Goal: Check status: Check status

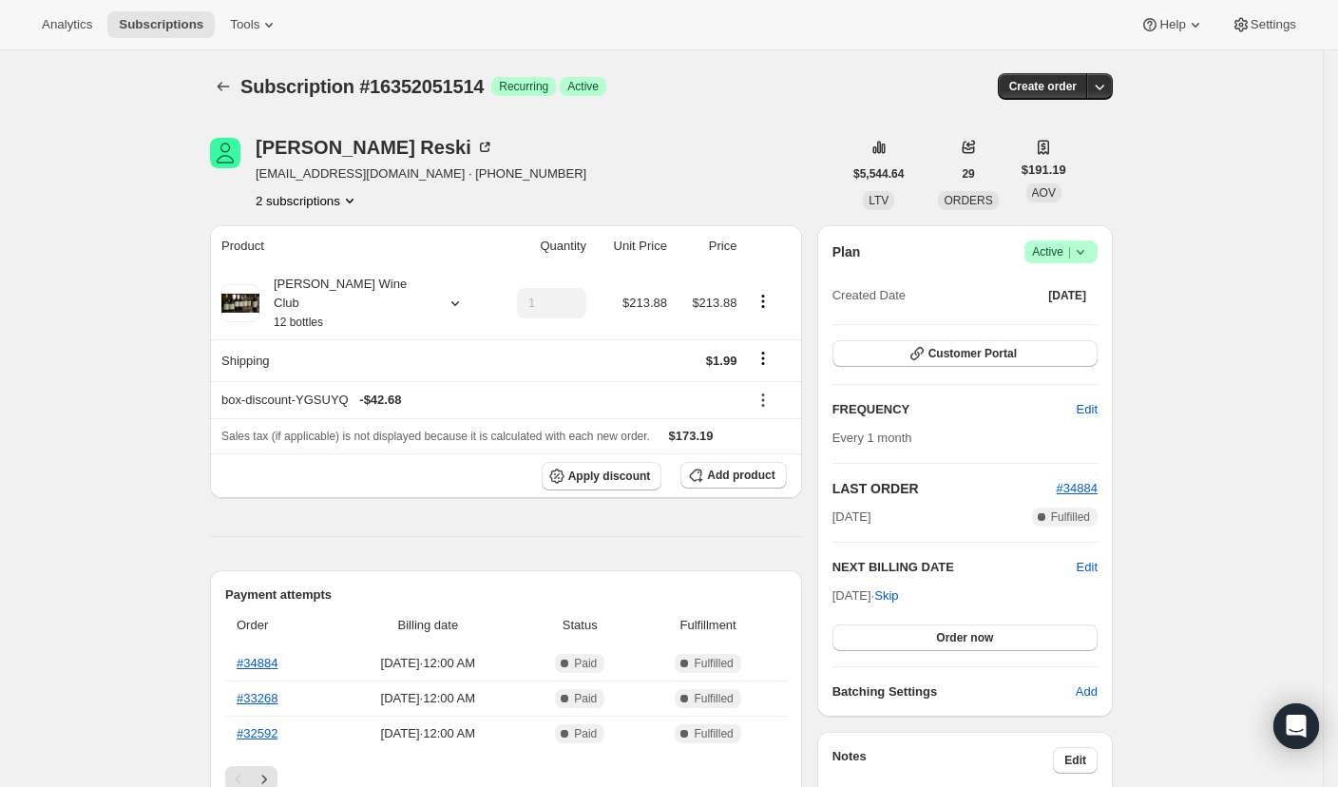
scroll to position [91, 0]
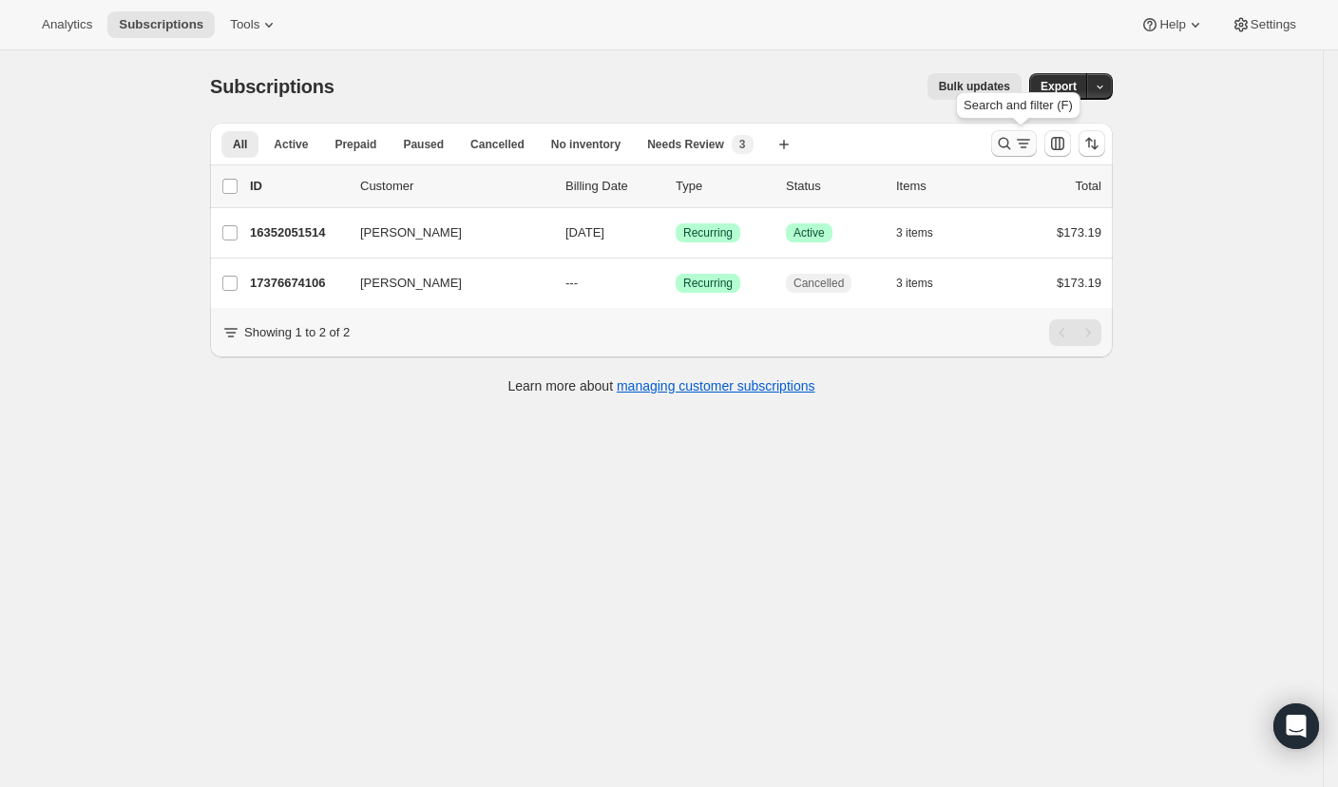
click at [1011, 147] on icon "Search and filter results" at bounding box center [1004, 143] width 19 height 19
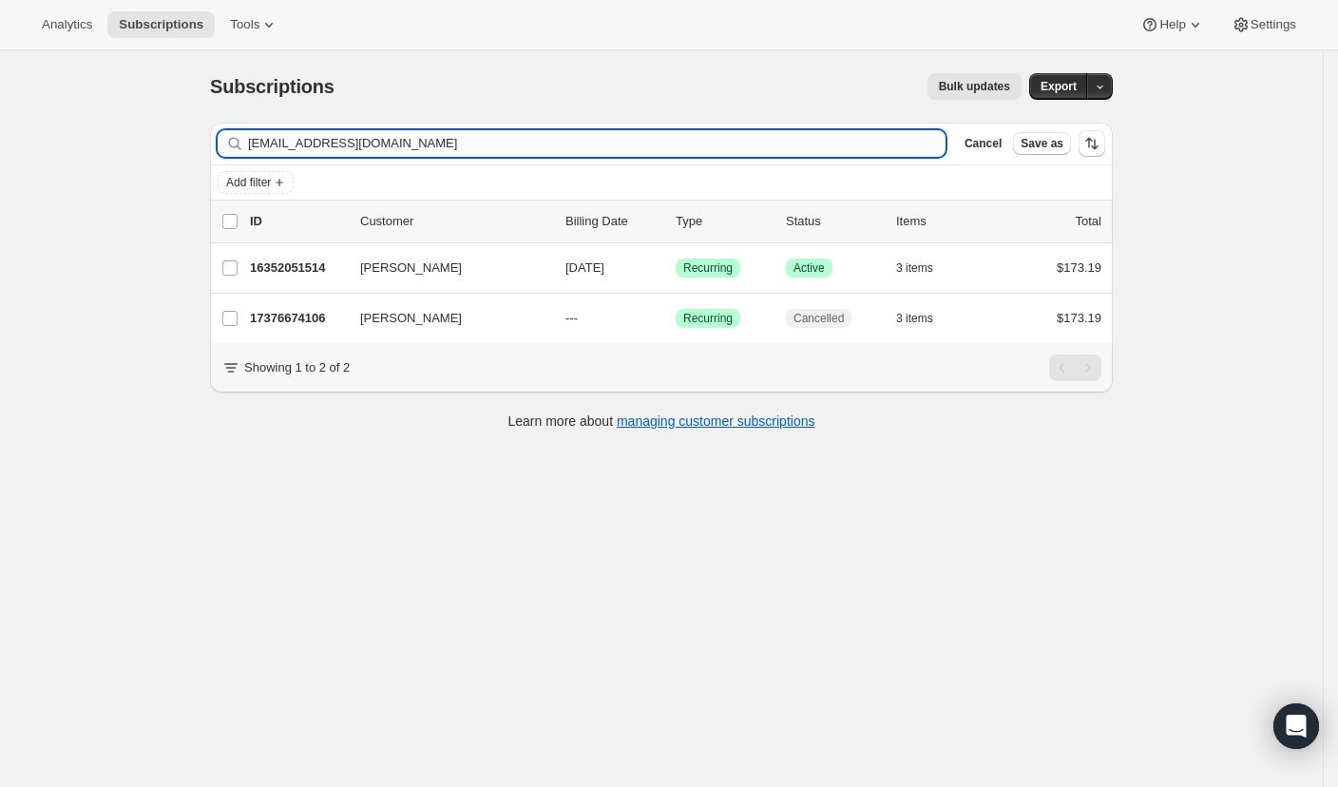
click at [789, 147] on input "[EMAIL_ADDRESS][DOMAIN_NAME]" at bounding box center [597, 143] width 698 height 27
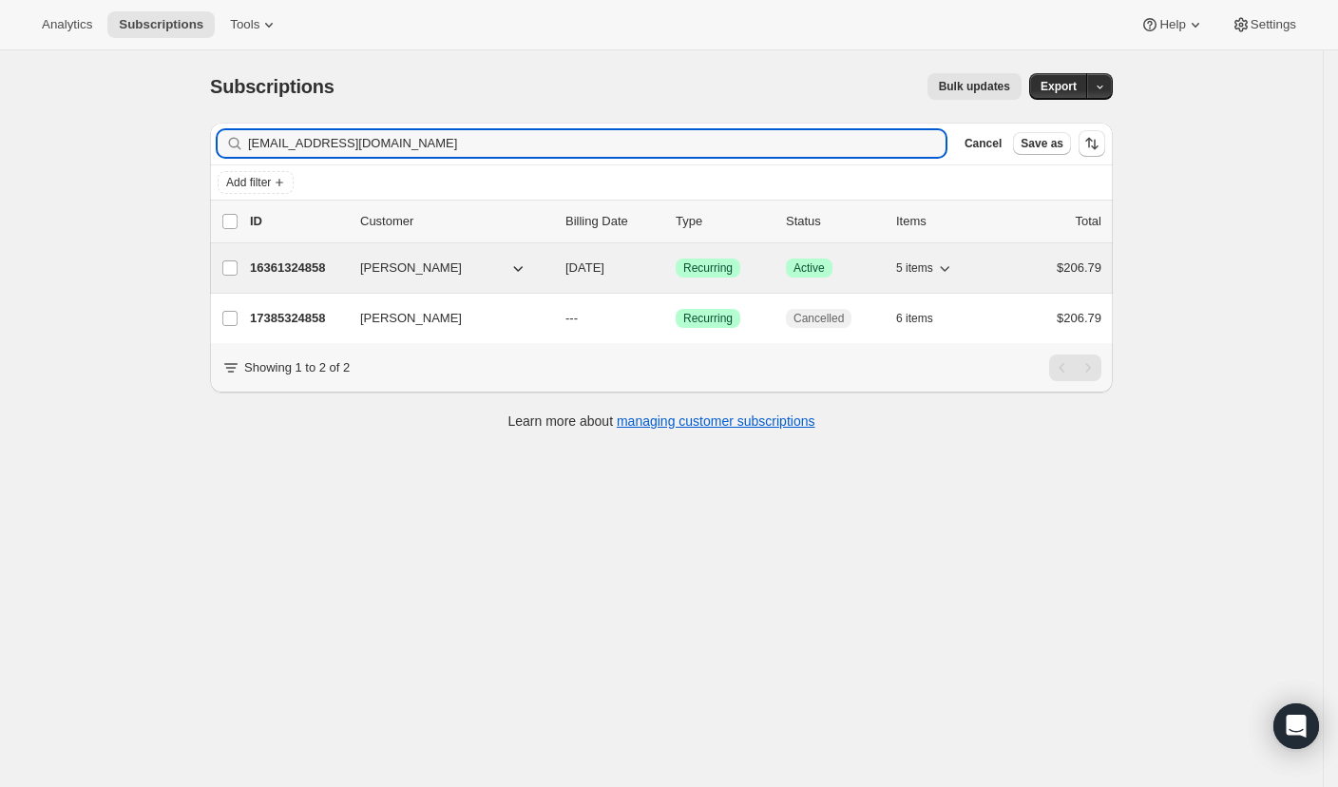
type input "[EMAIL_ADDRESS][DOMAIN_NAME]"
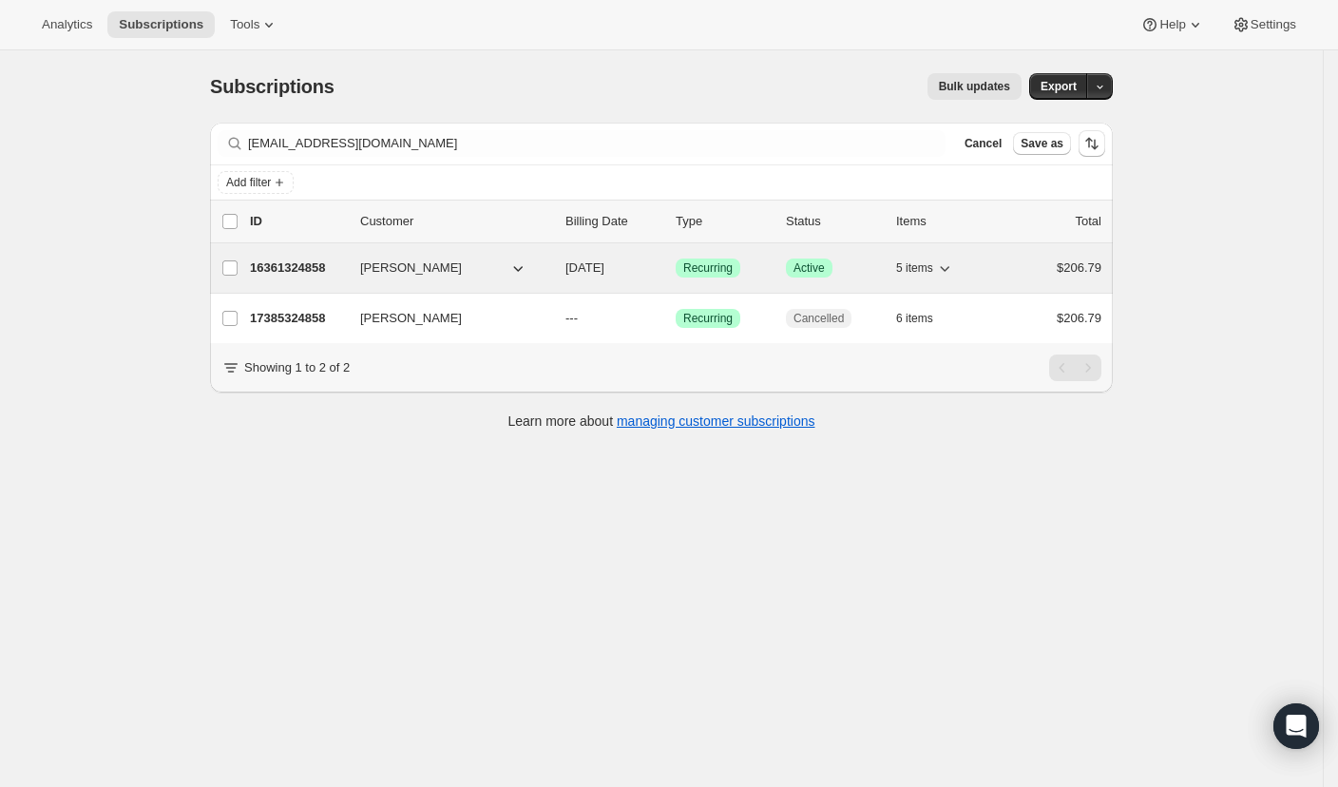
click at [316, 265] on p "16361324858" at bounding box center [297, 268] width 95 height 19
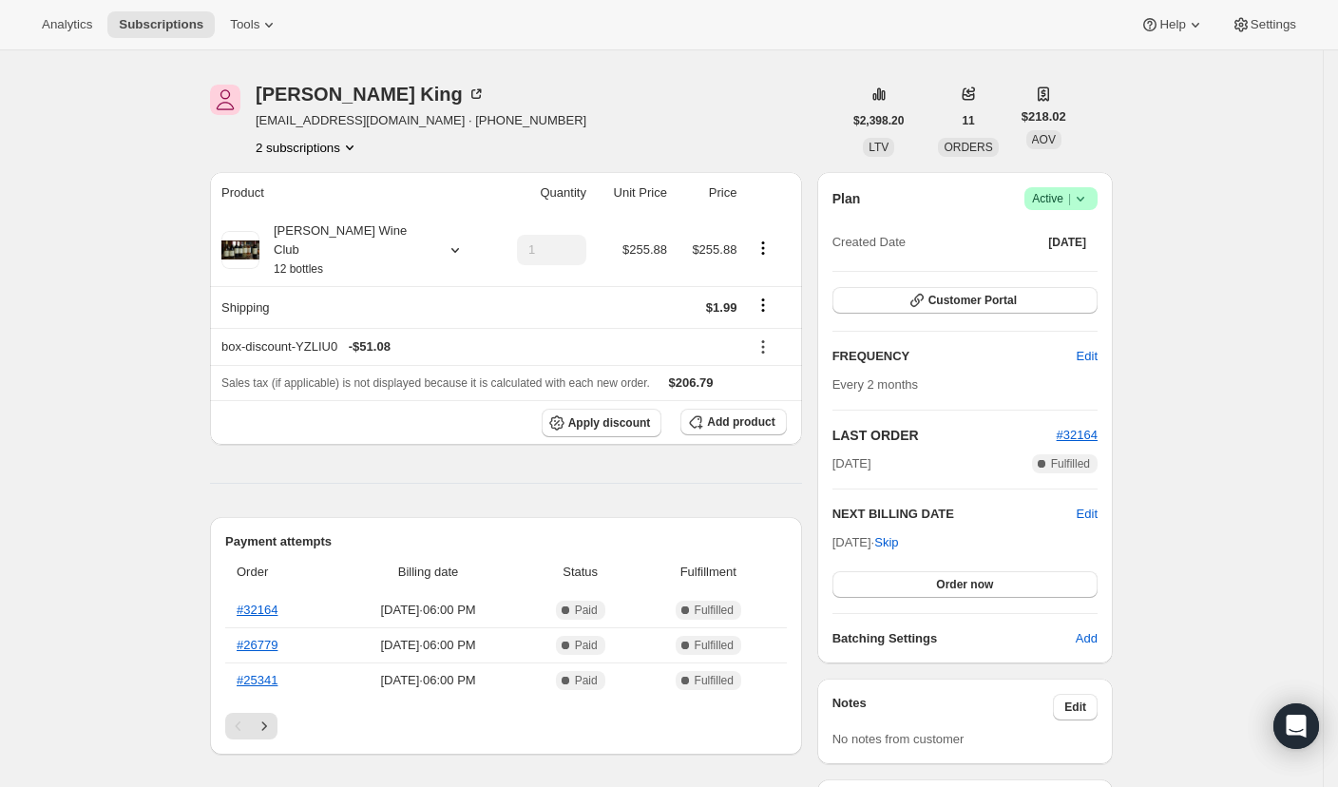
scroll to position [55, 0]
